Goal: Transaction & Acquisition: Purchase product/service

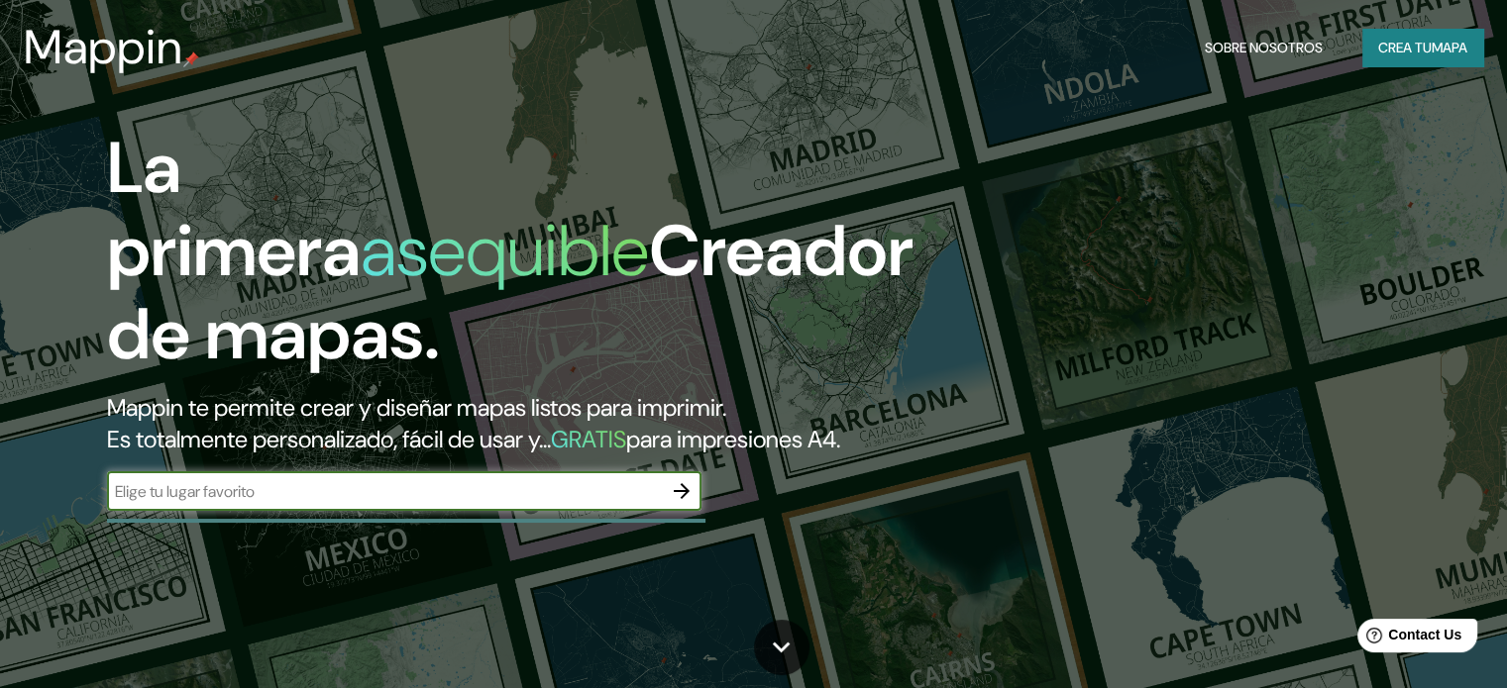
click at [1451, 47] on font "mapa" at bounding box center [1449, 48] width 36 height 18
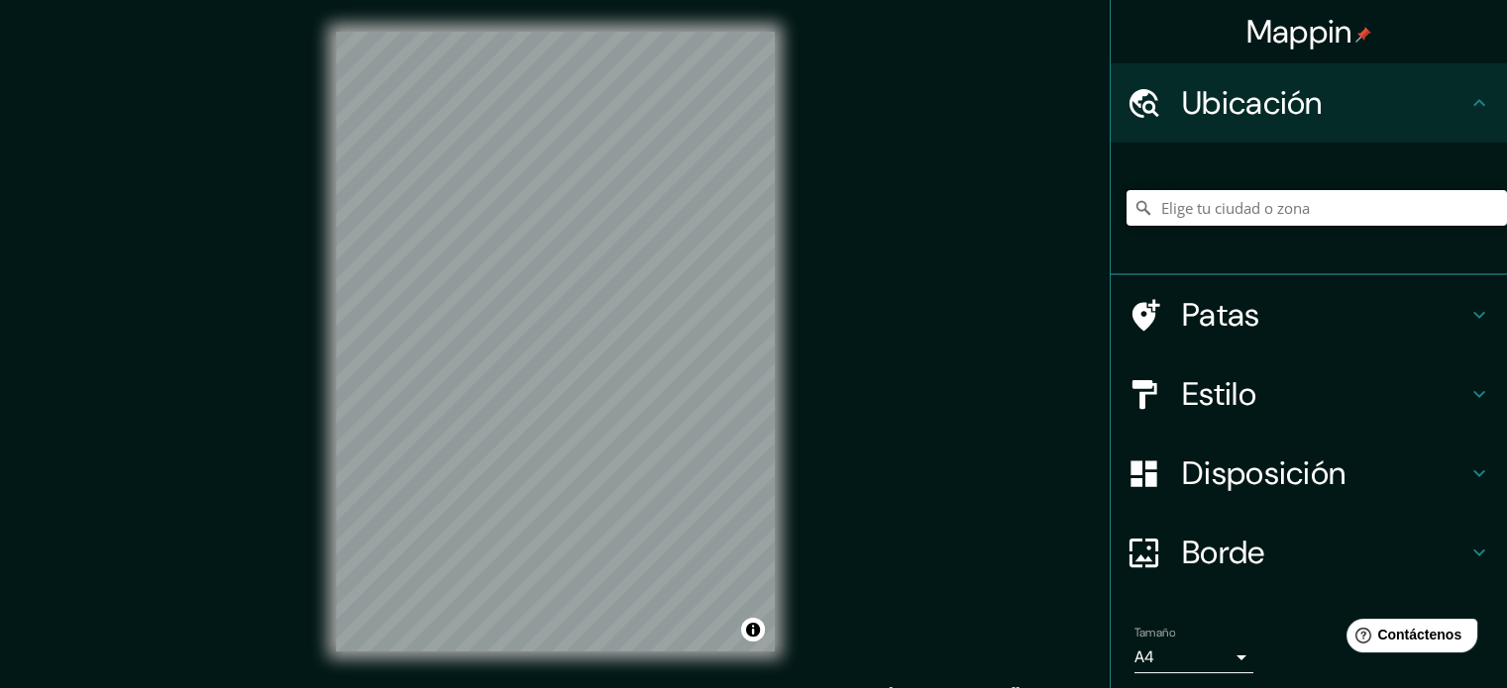
click at [1385, 193] on input "Elige tu ciudad o zona" at bounding box center [1316, 208] width 380 height 36
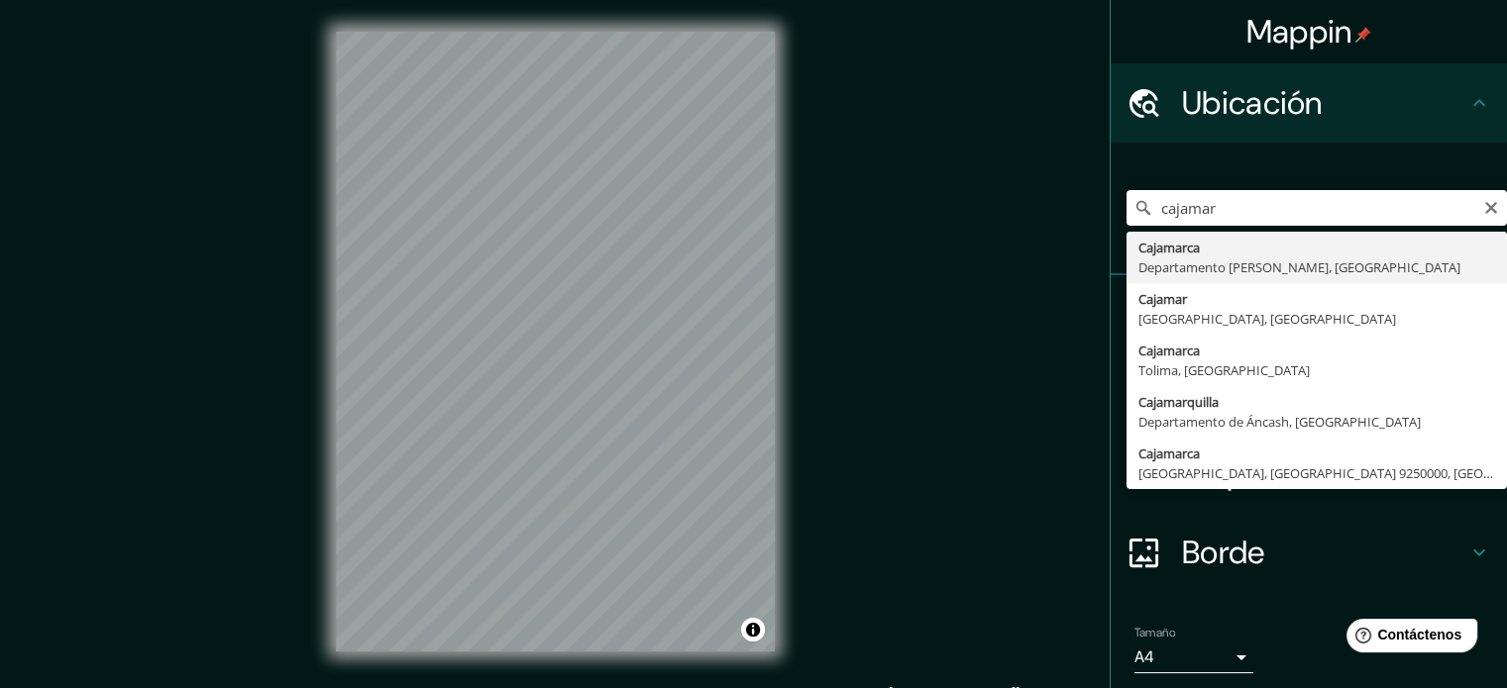
type input "Cajamarca, [GEOGRAPHIC_DATA][PERSON_NAME], [GEOGRAPHIC_DATA]"
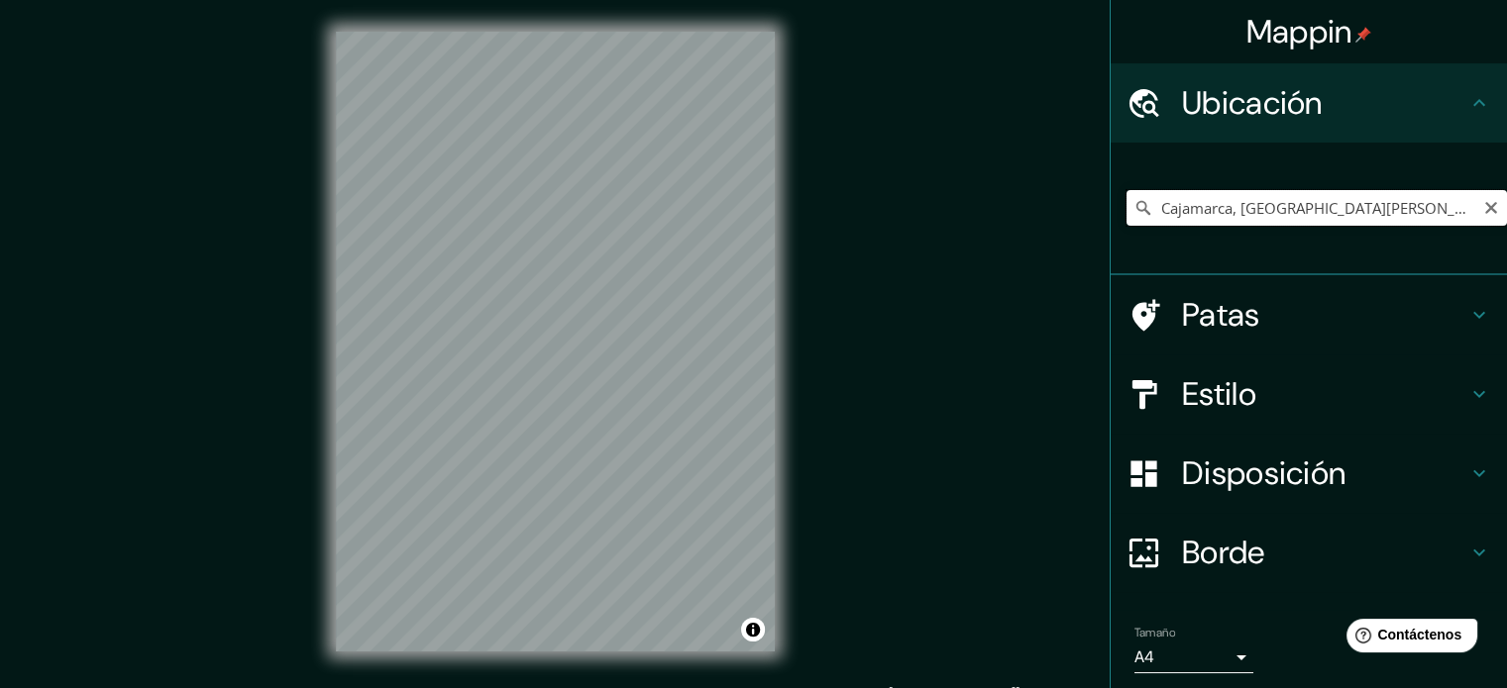
click at [1422, 206] on input "Cajamarca, [GEOGRAPHIC_DATA][PERSON_NAME], [GEOGRAPHIC_DATA]" at bounding box center [1316, 208] width 380 height 36
click at [1449, 213] on input "Cajamarca, [GEOGRAPHIC_DATA][PERSON_NAME], [GEOGRAPHIC_DATA]" at bounding box center [1316, 208] width 380 height 36
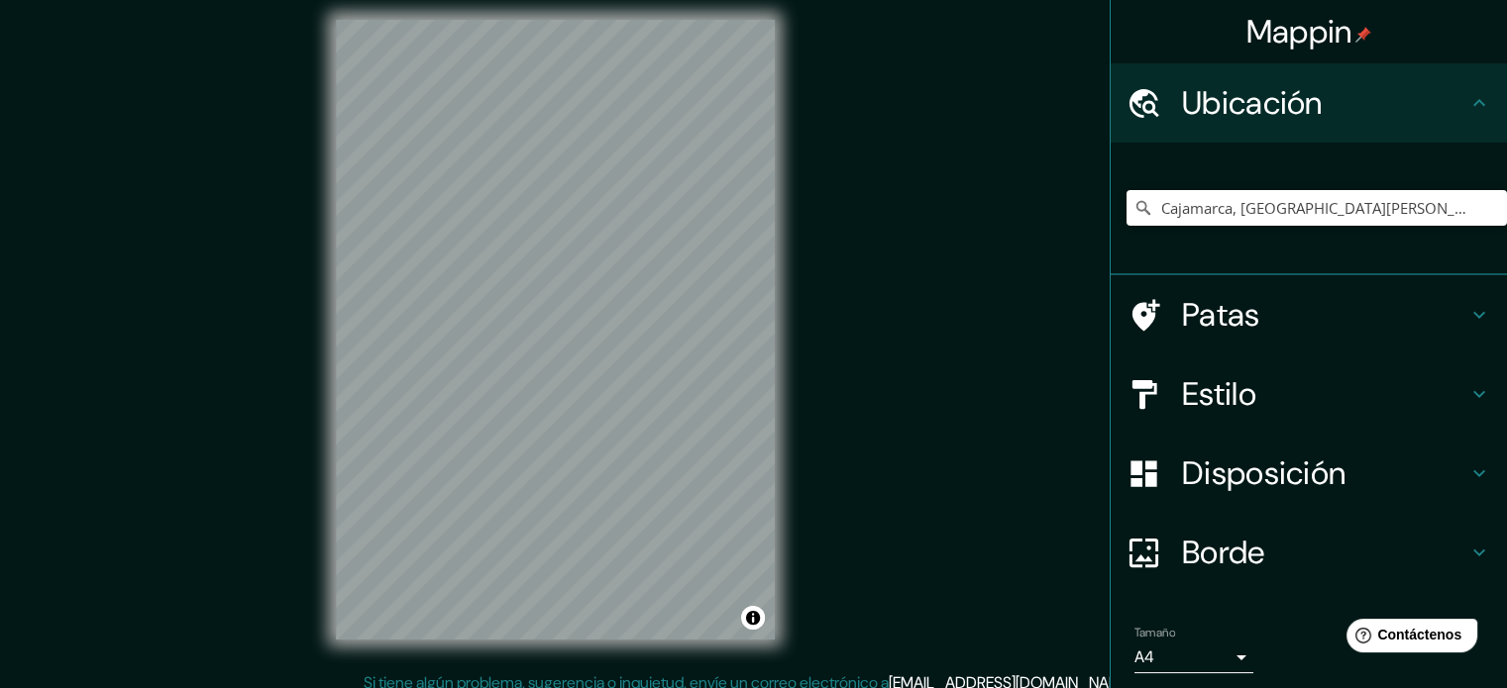
scroll to position [23, 0]
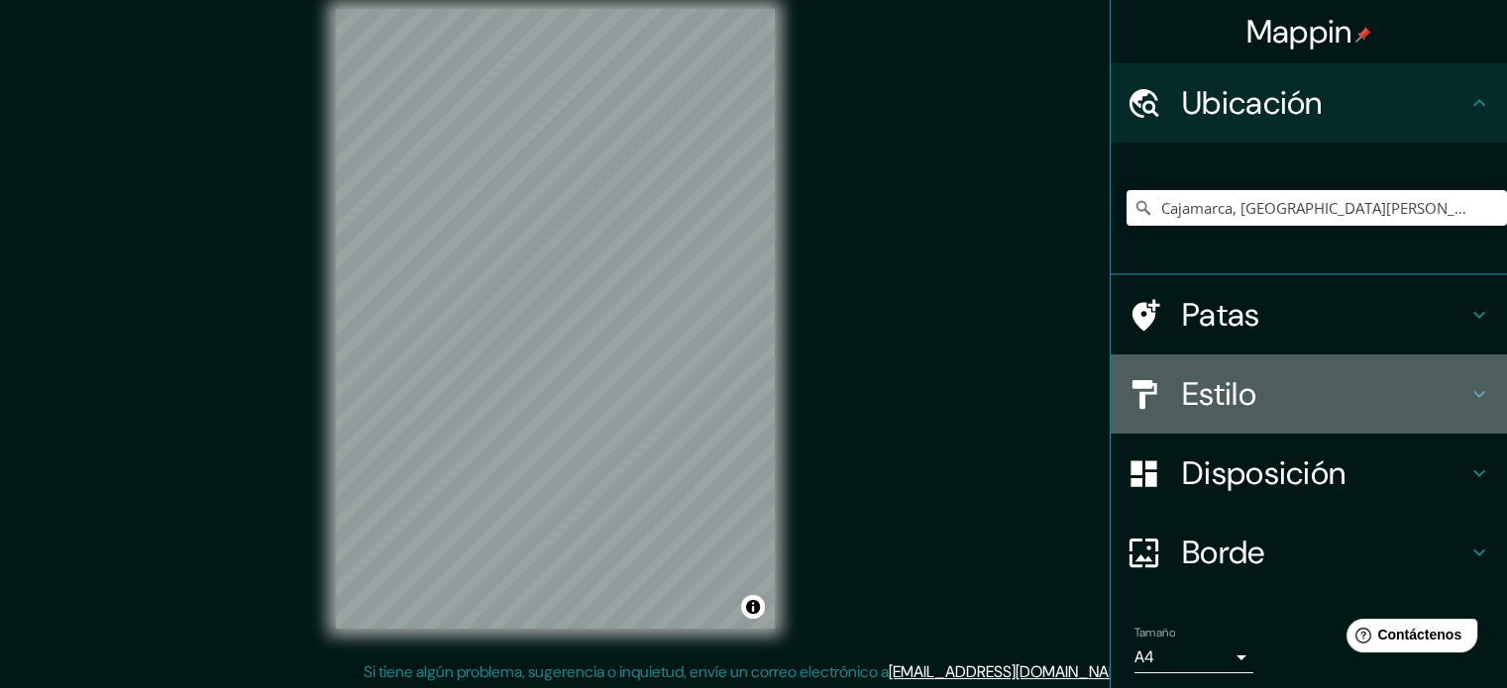
click at [1313, 408] on h4 "Estilo" at bounding box center [1324, 394] width 285 height 40
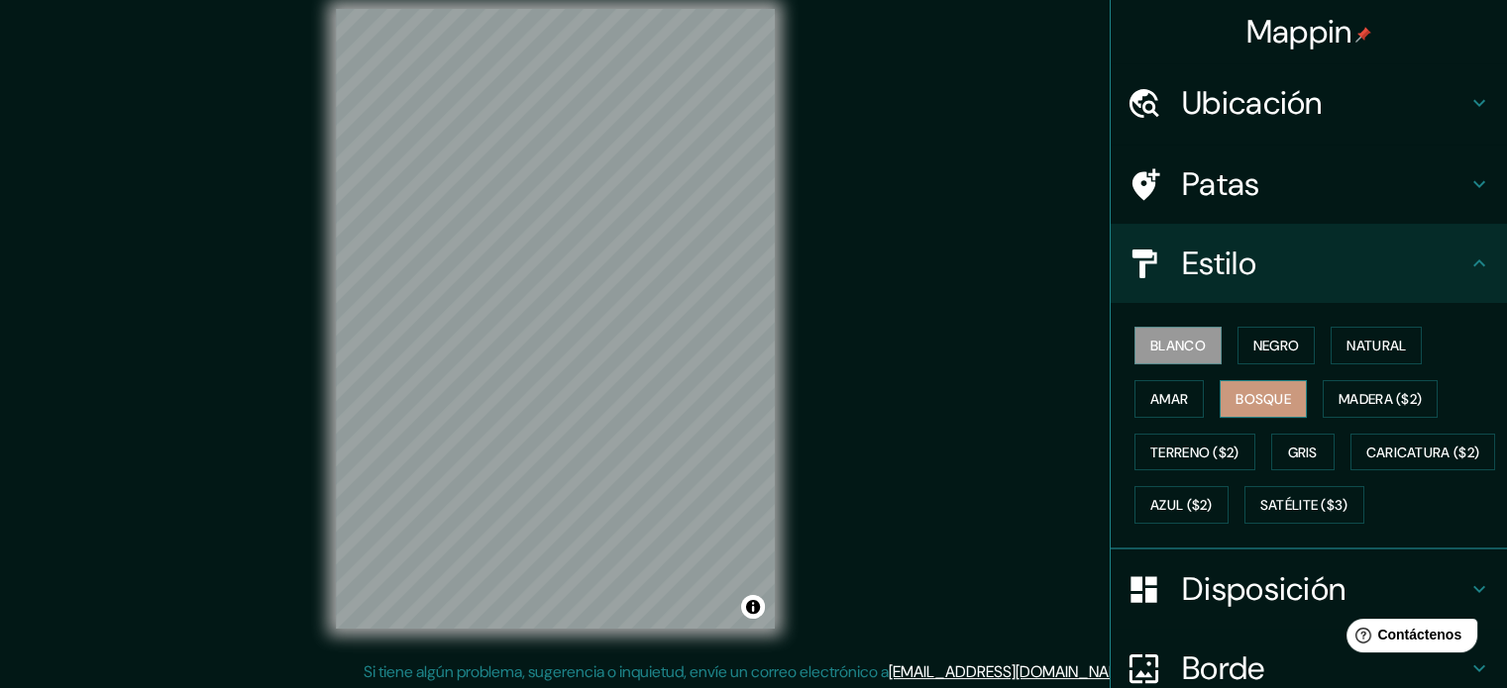
click at [1271, 396] on font "Bosque" at bounding box center [1262, 399] width 55 height 18
click at [1188, 453] on font "Terreno ($2)" at bounding box center [1194, 453] width 89 height 18
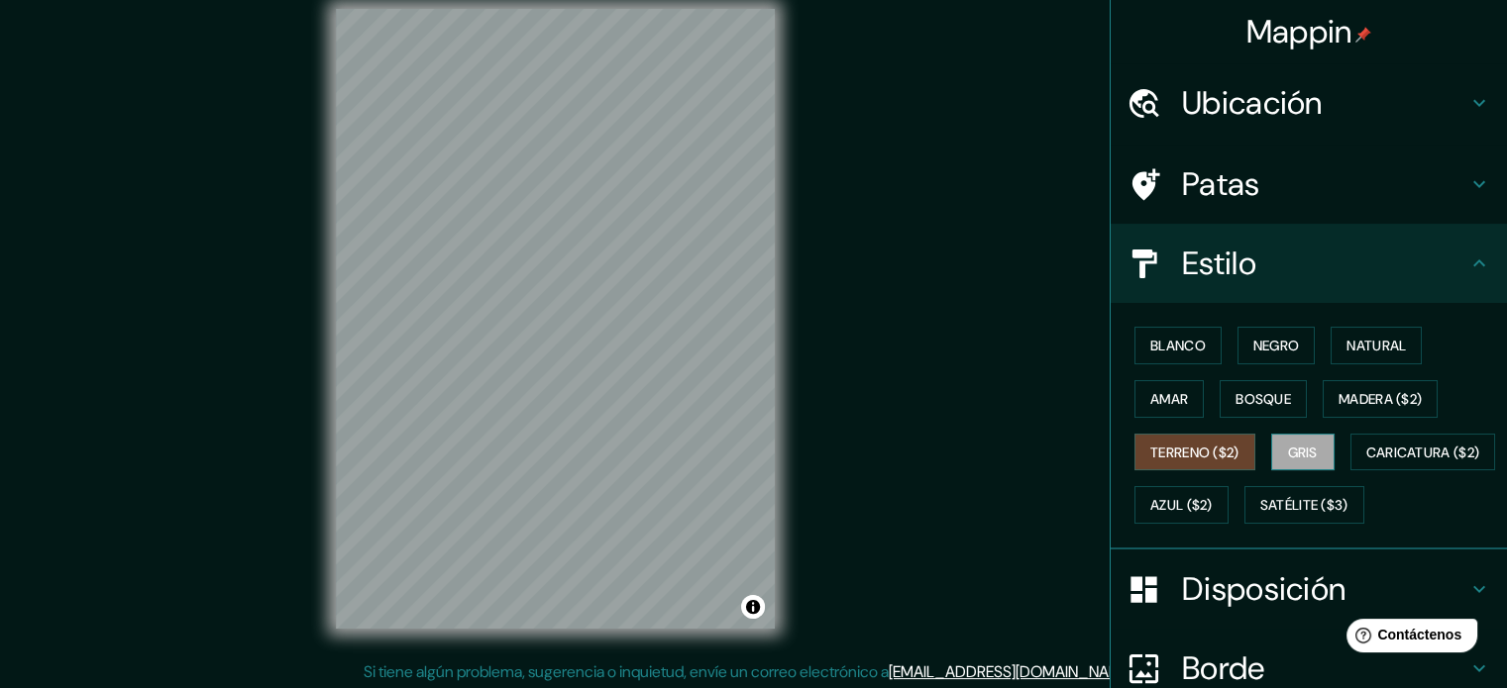
click at [1307, 450] on font "Gris" at bounding box center [1303, 453] width 30 height 18
